Goal: Subscribe to service/newsletter

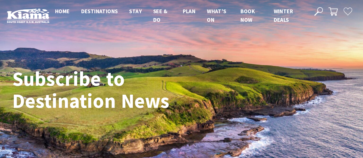
drag, startPoint x: 361, startPoint y: 26, endPoint x: 367, endPoint y: 44, distance: 18.9
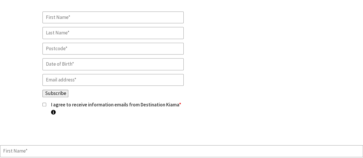
scroll to position [252, 0]
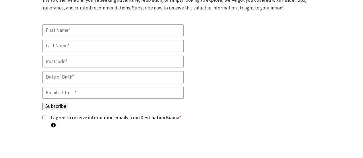
click at [77, 30] on input "*" at bounding box center [112, 30] width 141 height 12
type input "michelle"
click at [85, 45] on input "*" at bounding box center [112, 46] width 141 height 12
type input "Cochrane"
type input "2145"
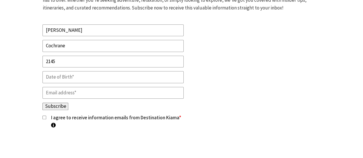
type input "george.cochrane64@gmail.com"
drag, startPoint x: 58, startPoint y: 60, endPoint x: 9, endPoint y: 62, distance: 48.5
click at [9, 62] on div "Stay up to date Want to know how to make the most of your holiday in Kiama and …" at bounding box center [181, 46] width 344 height 192
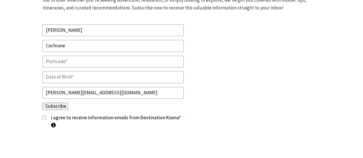
scroll to position [0, 0]
type input "2534"
click at [72, 72] on input "text" at bounding box center [112, 77] width 141 height 12
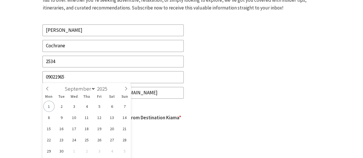
click at [64, 74] on input "09021965" at bounding box center [112, 77] width 141 height 12
type input "09/09/1961"
type input "1961"
click at [277, 46] on div "Fields marked with an <span class="ninja-forms-req-symbol">*</span> are require…" at bounding box center [180, 83] width 277 height 118
click at [65, 75] on input "09/09/1961" at bounding box center [112, 77] width 141 height 12
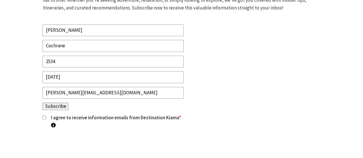
click at [259, 51] on div "Fields marked with an <span class="ninja-forms-req-symbol">*</span> are require…" at bounding box center [180, 83] width 277 height 118
click at [54, 76] on input "09/09/1960" at bounding box center [112, 77] width 141 height 12
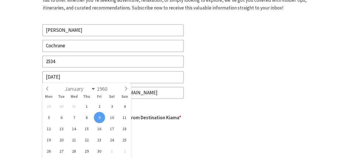
type input "09/02/1960"
click at [310, 68] on div "Fields marked with an <span class="ninja-forms-req-symbol">*</span> are require…" at bounding box center [180, 83] width 277 height 118
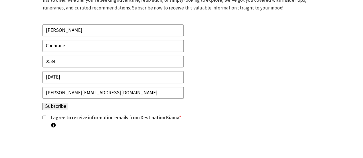
drag, startPoint x: 113, startPoint y: 92, endPoint x: 0, endPoint y: 101, distance: 113.8
click at [0, 101] on section "Stay up to date Want to know how to make the most of your holiday in Kiama and …" at bounding box center [181, 46] width 363 height 224
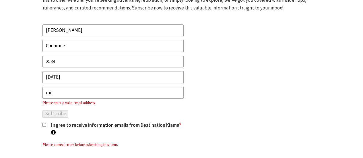
type input "michelle.szanto@hotmail.com"
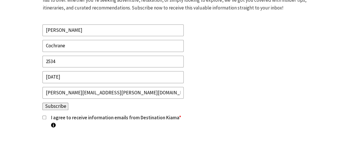
click at [45, 115] on input "I agree to receive information emails from Destination Kiama * Destination Kiam…" at bounding box center [44, 117] width 4 height 4
checkbox input "true"
click at [60, 104] on input "Subscribe" at bounding box center [55, 106] width 26 height 7
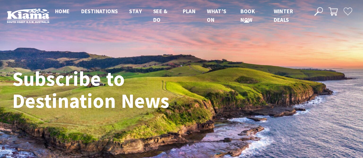
click at [246, 11] on span "Book now" at bounding box center [247, 15] width 14 height 15
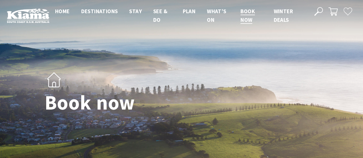
select select "3"
select select "2"
